Goal: Navigation & Orientation: Find specific page/section

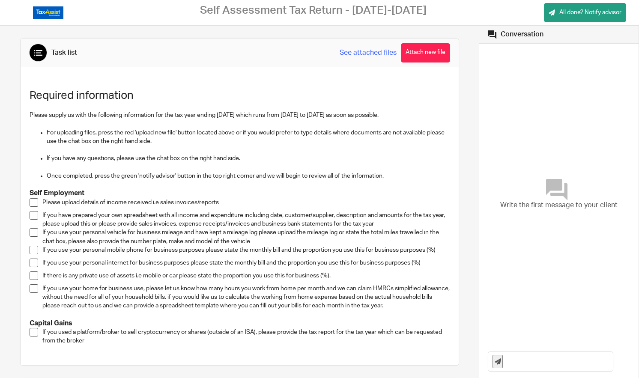
scroll to position [72, 0]
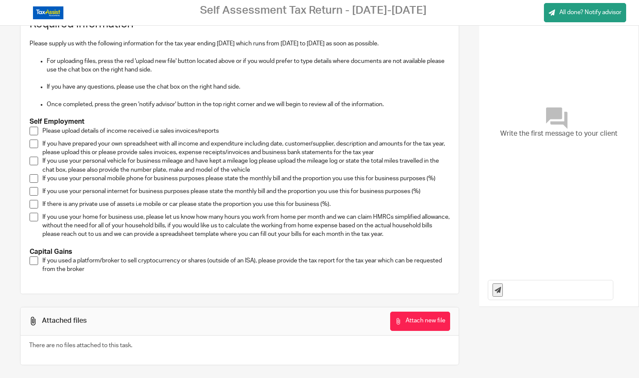
click at [35, 135] on span at bounding box center [34, 131] width 9 height 9
click at [36, 131] on span at bounding box center [34, 131] width 9 height 9
click at [36, 133] on span at bounding box center [34, 131] width 9 height 9
click at [34, 134] on span at bounding box center [34, 131] width 9 height 9
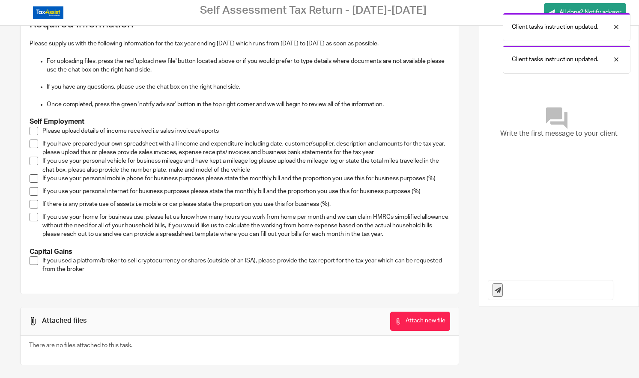
click at [35, 144] on span at bounding box center [34, 144] width 9 height 9
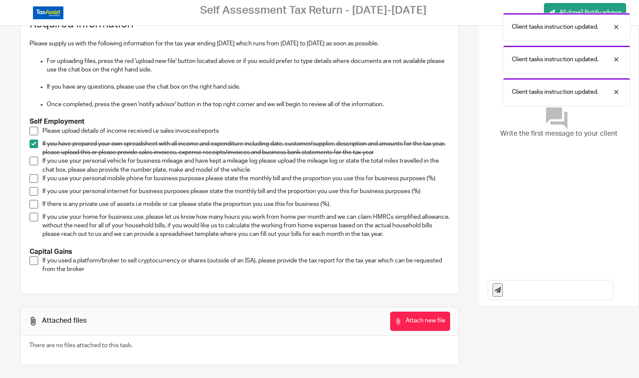
click at [36, 142] on span at bounding box center [34, 144] width 9 height 9
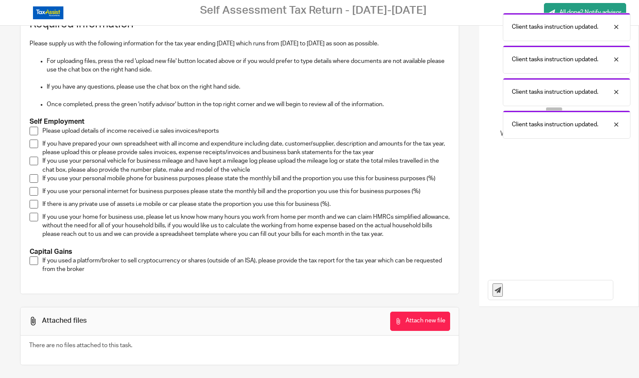
click at [36, 161] on span at bounding box center [34, 161] width 9 height 9
click at [36, 181] on span at bounding box center [34, 178] width 9 height 9
click at [35, 192] on span at bounding box center [34, 191] width 9 height 9
click at [35, 180] on span at bounding box center [34, 178] width 9 height 9
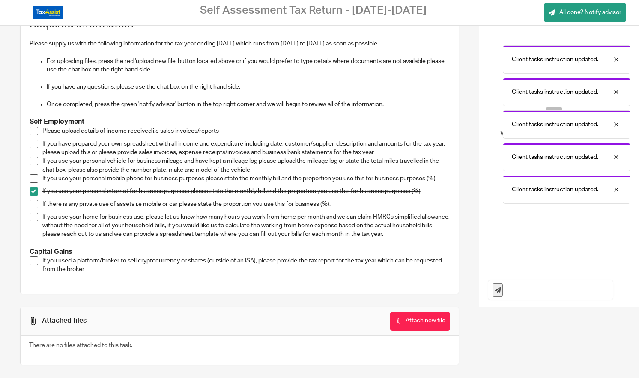
click at [35, 196] on li "If you use your personal internet for business purposes please state the monthl…" at bounding box center [240, 193] width 421 height 13
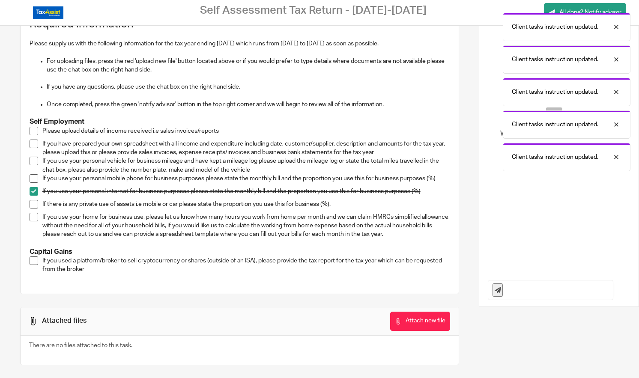
click at [35, 192] on span at bounding box center [34, 191] width 9 height 9
click at [35, 202] on span at bounding box center [34, 204] width 9 height 9
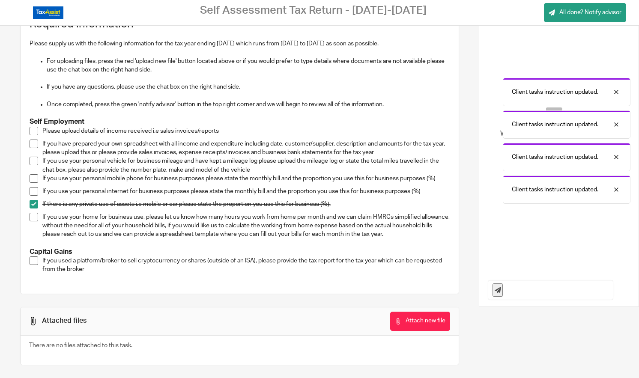
click at [35, 204] on span at bounding box center [34, 204] width 9 height 9
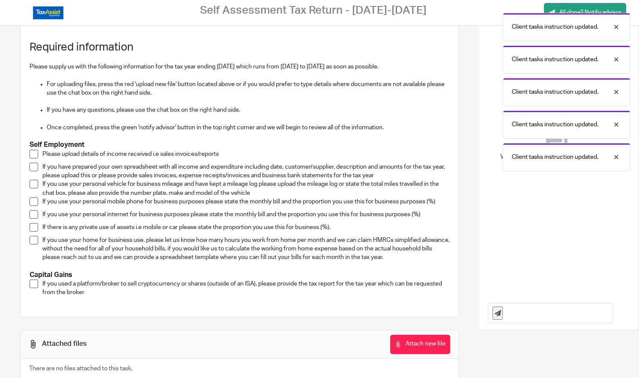
scroll to position [49, 0]
